Goal: Use online tool/utility: Utilize a website feature to perform a specific function

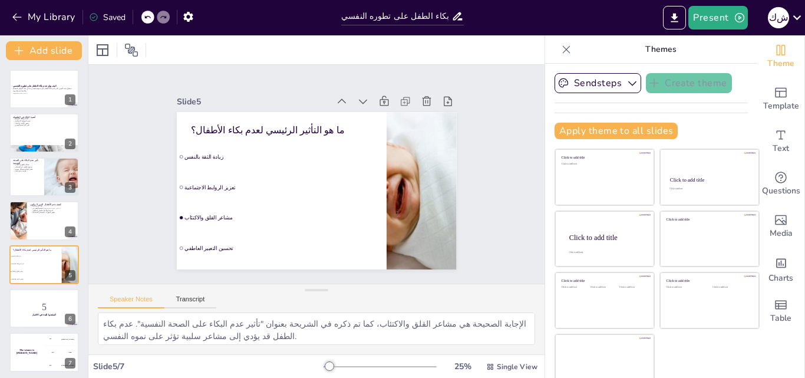
scroll to position [4, 0]
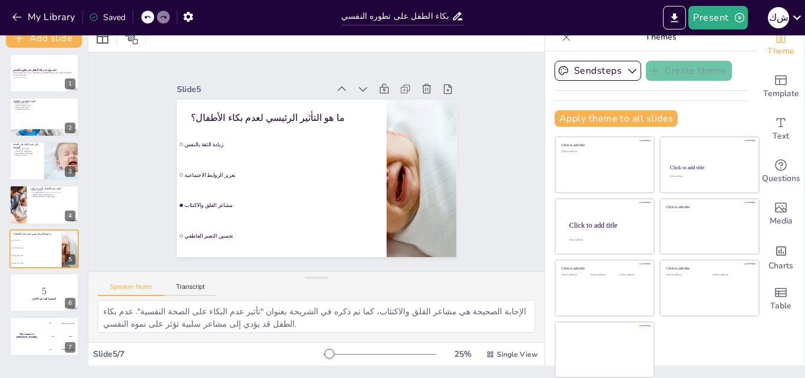
checkbox input "true"
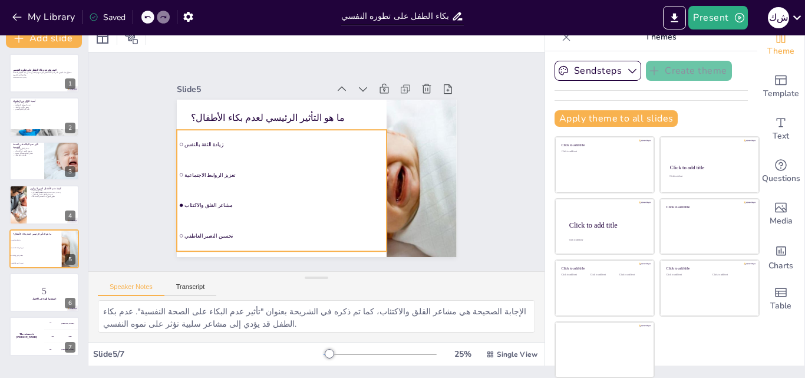
checkbox input "true"
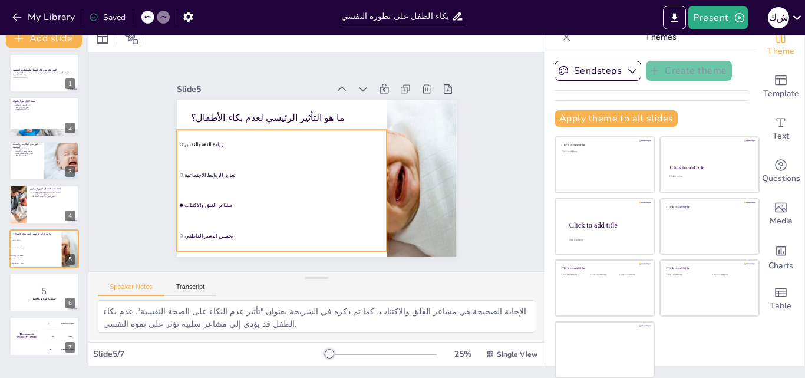
checkbox input "true"
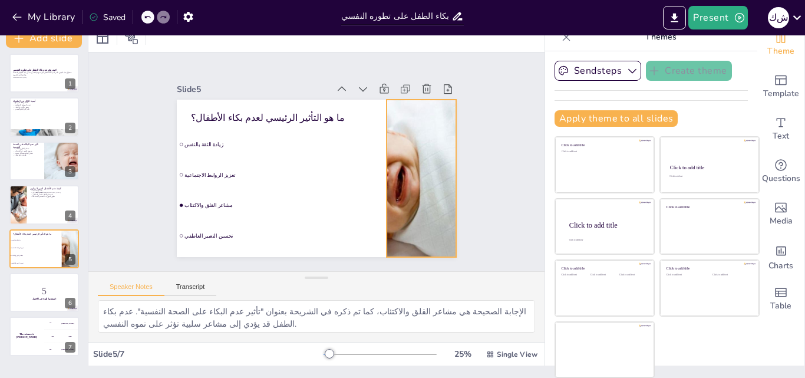
checkbox input "true"
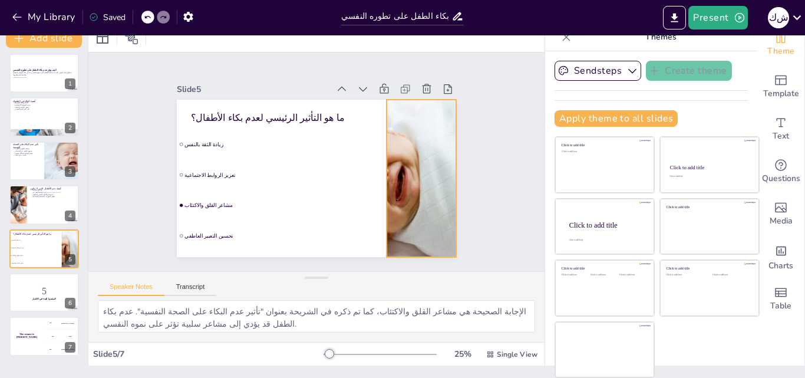
checkbox input "true"
